Goal: Find specific page/section

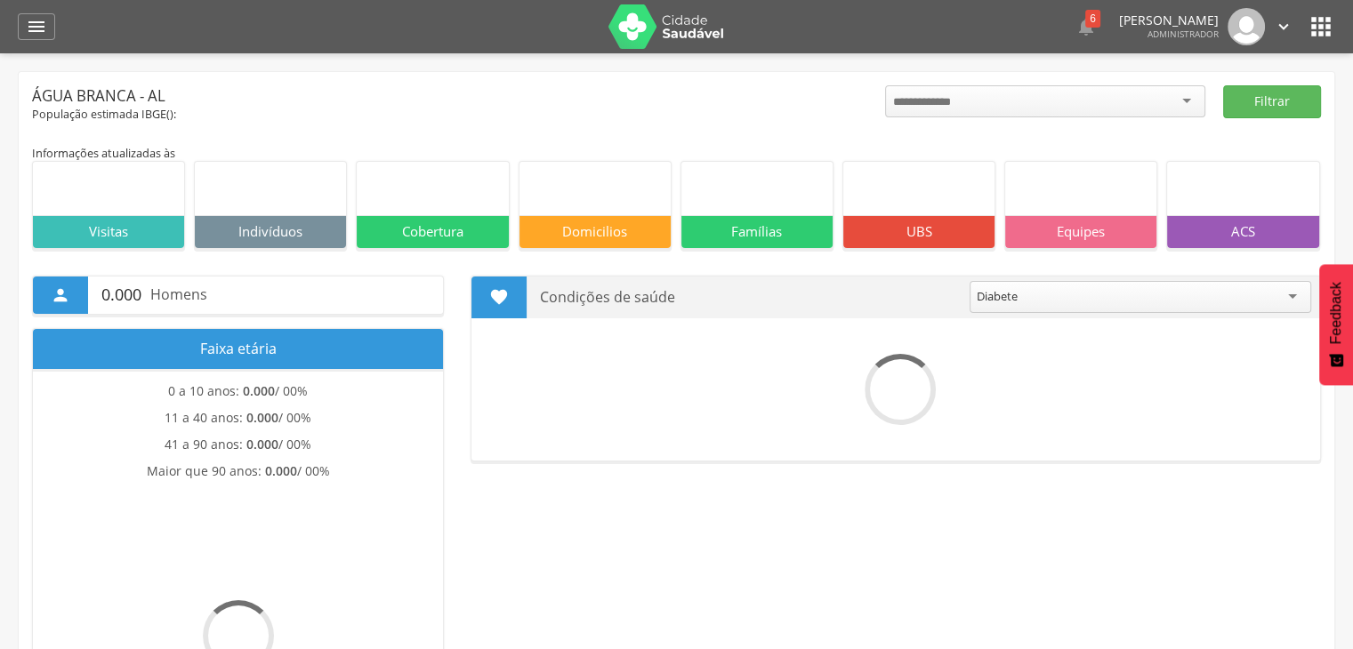
click at [1319, 29] on icon "" at bounding box center [1321, 26] width 28 height 28
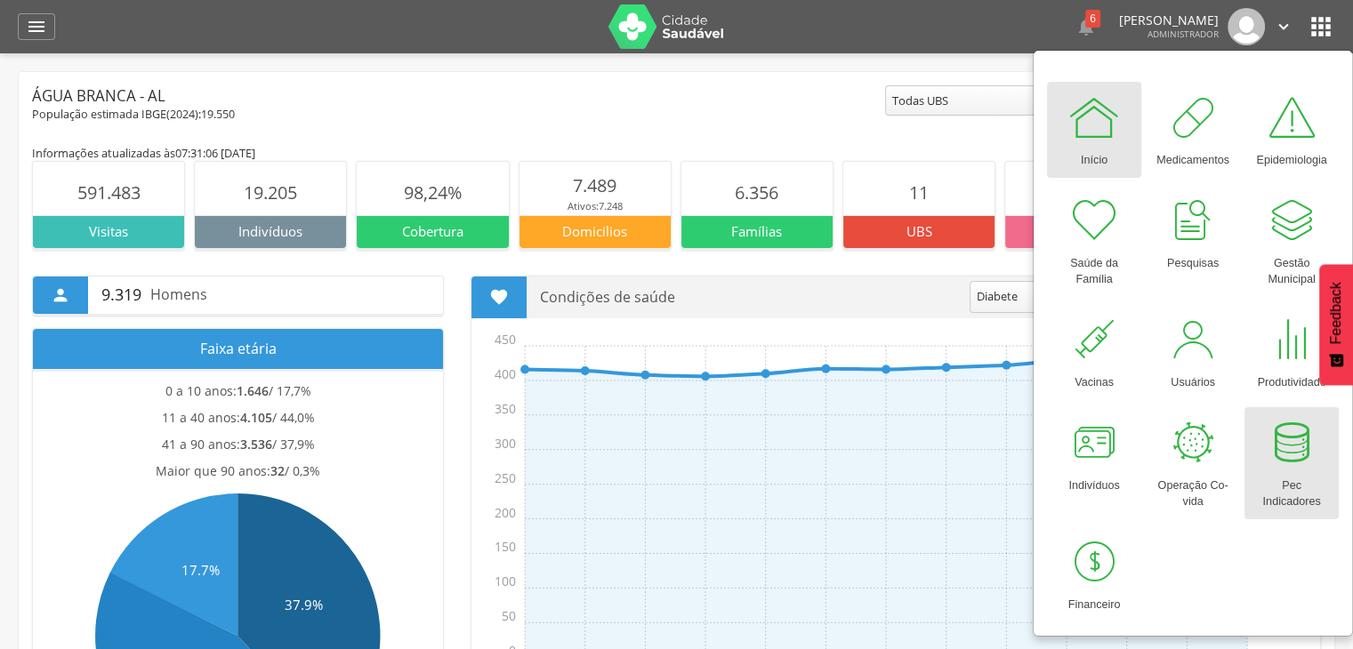
click at [1281, 468] on link "Pec Indicadores" at bounding box center [1292, 463] width 94 height 112
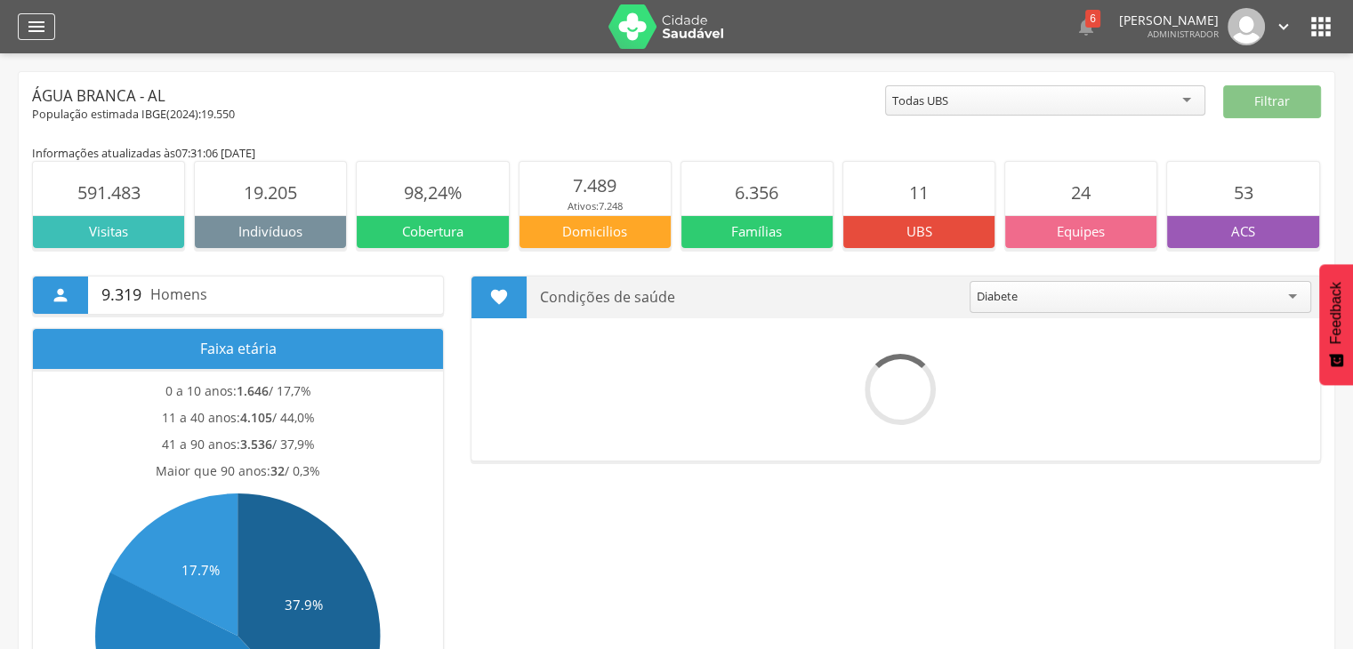
click at [50, 34] on div "" at bounding box center [36, 26] width 37 height 27
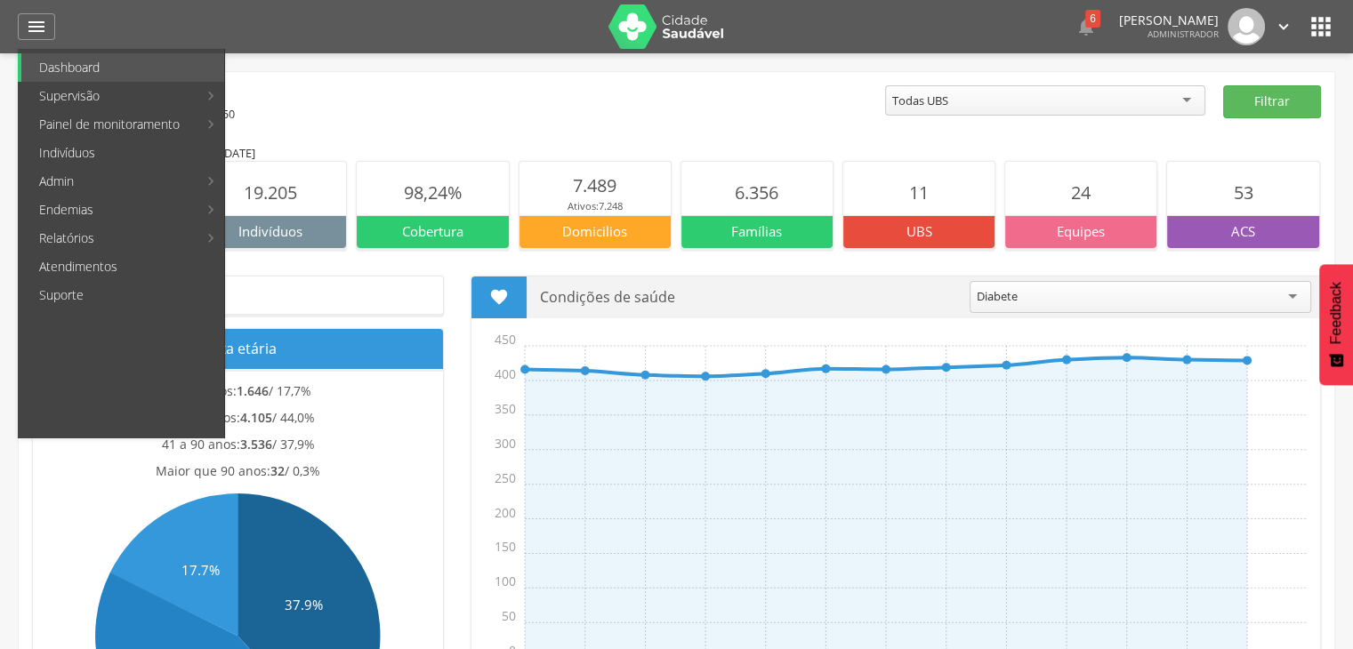
click at [1327, 22] on icon "" at bounding box center [1321, 26] width 28 height 28
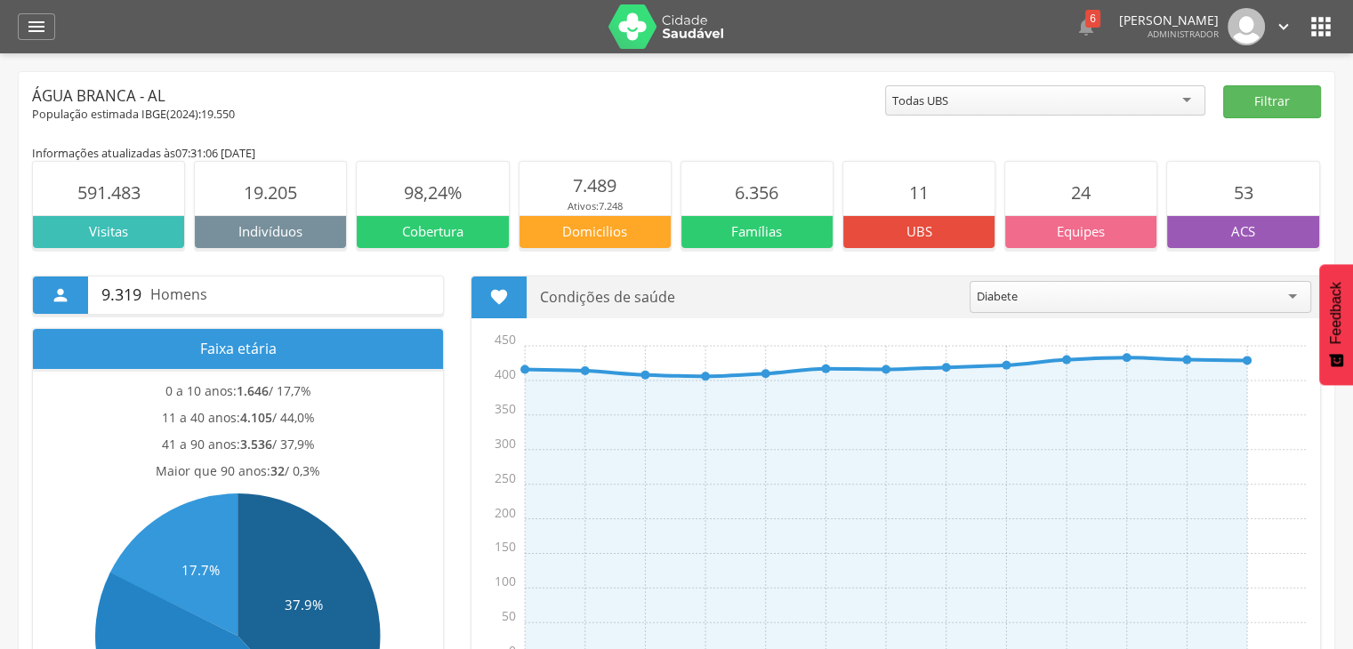
click at [1321, 29] on icon "" at bounding box center [1321, 26] width 28 height 28
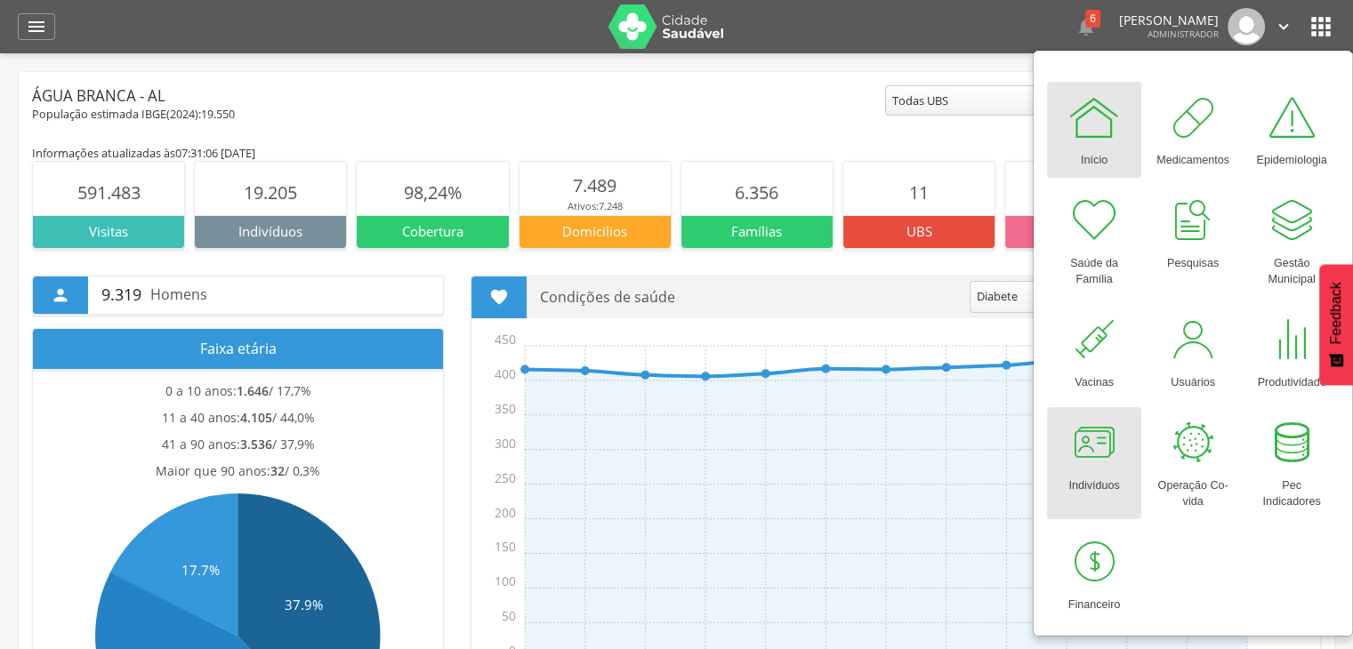
click at [1078, 464] on div at bounding box center [1094, 442] width 53 height 53
